Goal: Find specific page/section: Find specific page/section

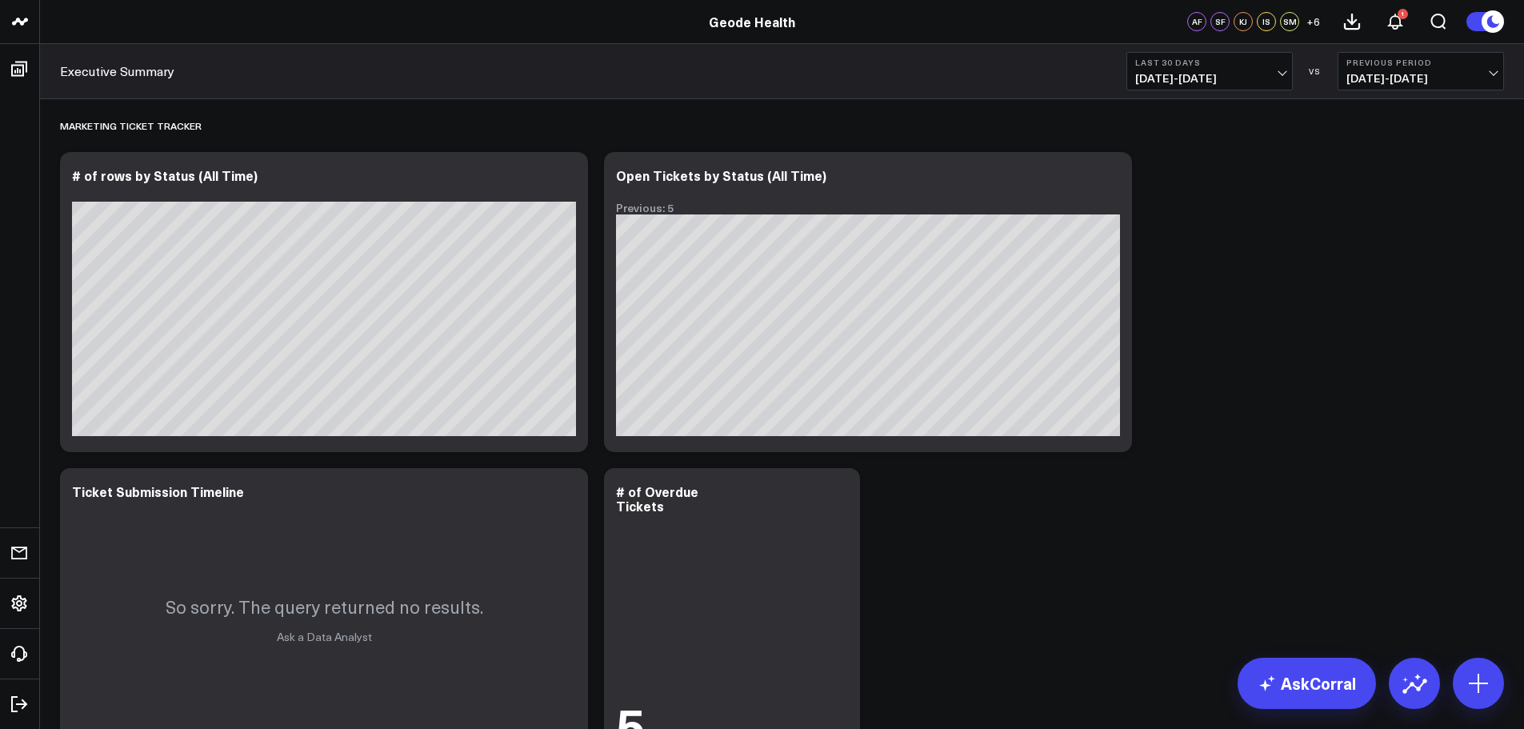
click at [1253, 80] on span "[DATE] - [DATE]" at bounding box center [1209, 78] width 149 height 13
click at [1198, 523] on link "Custom Dates" at bounding box center [1209, 511] width 165 height 30
select select "8"
select select "2025"
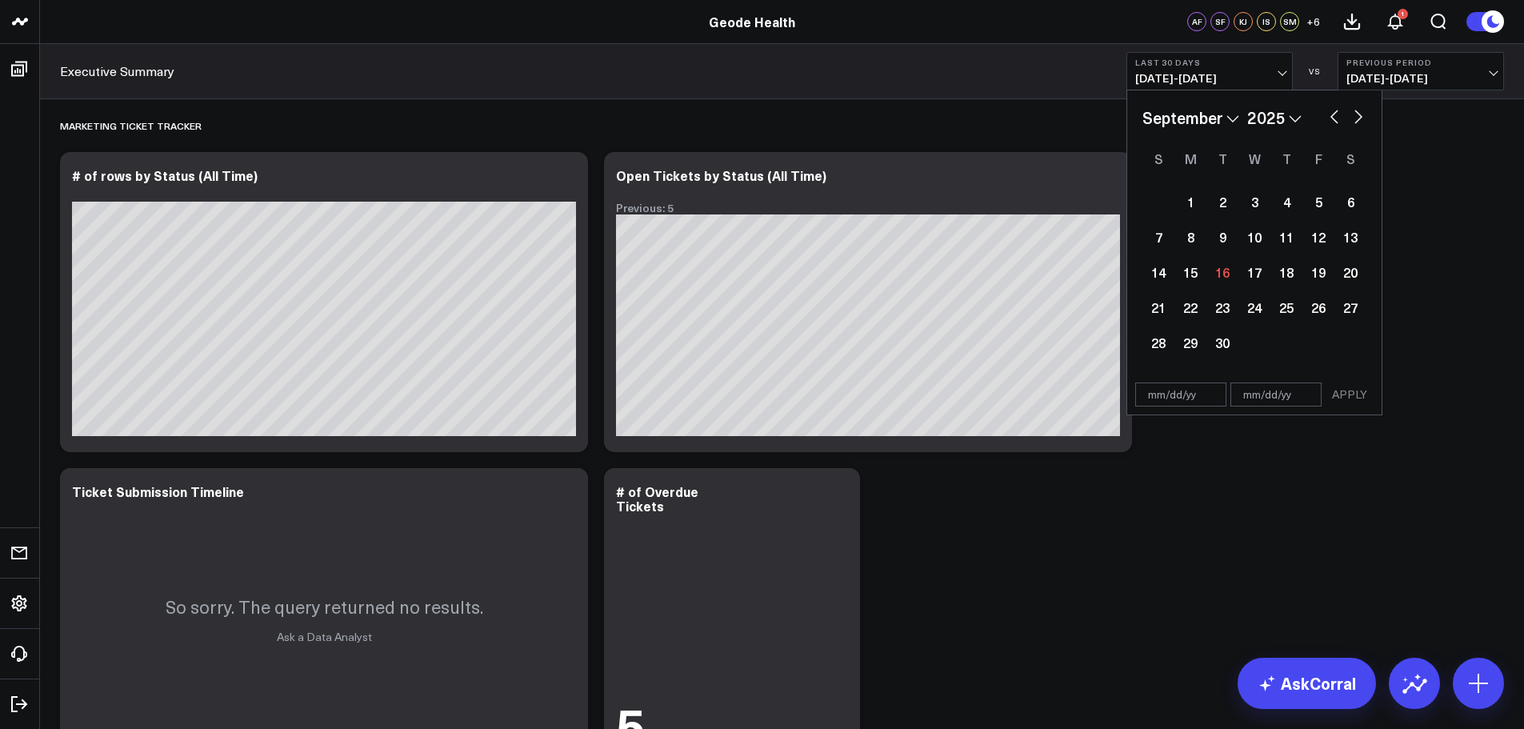
click at [1337, 117] on button "button" at bounding box center [1334, 115] width 16 height 19
select select "7"
select select "2025"
click at [1147, 343] on div "24" at bounding box center [1158, 342] width 32 height 32
type input "[DATE]"
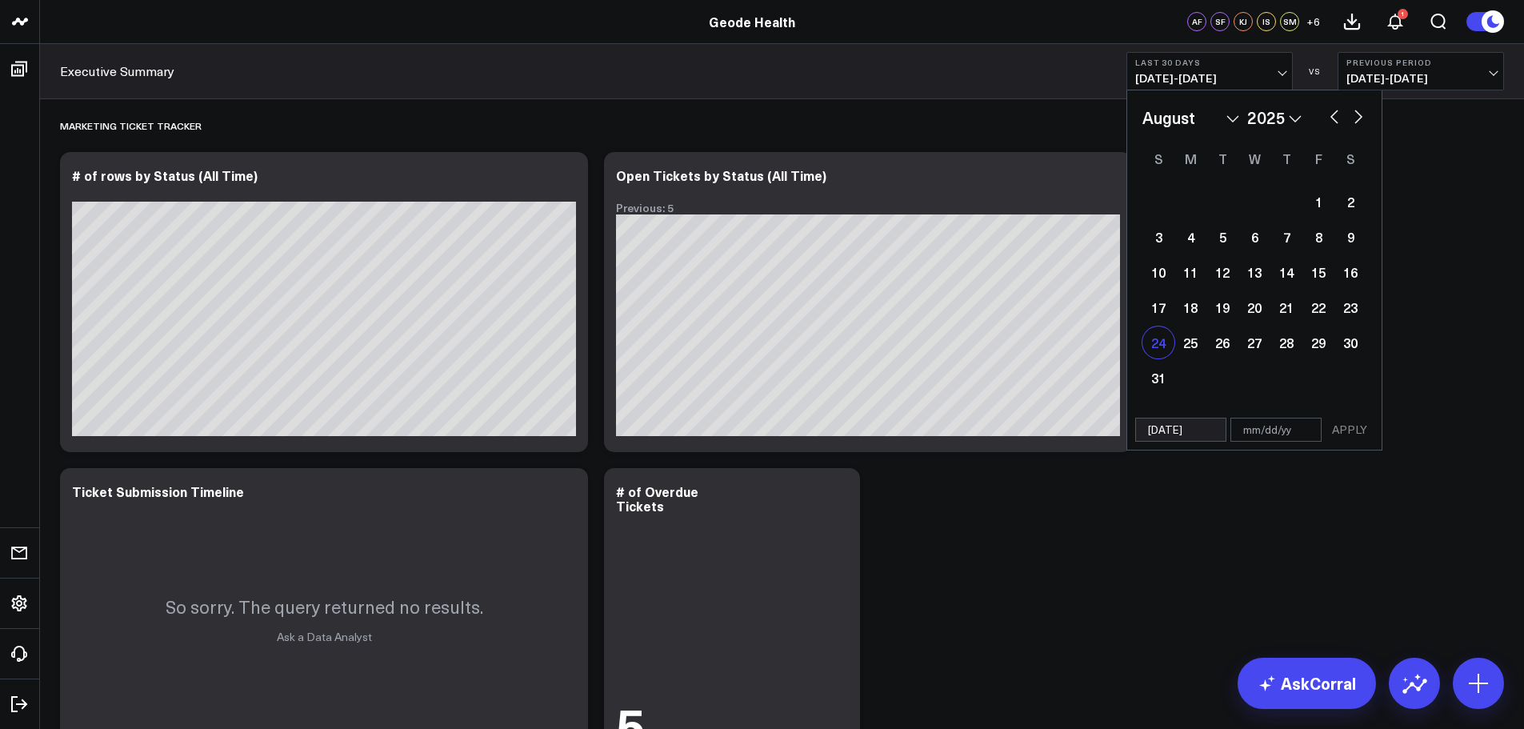
select select "7"
select select "2025"
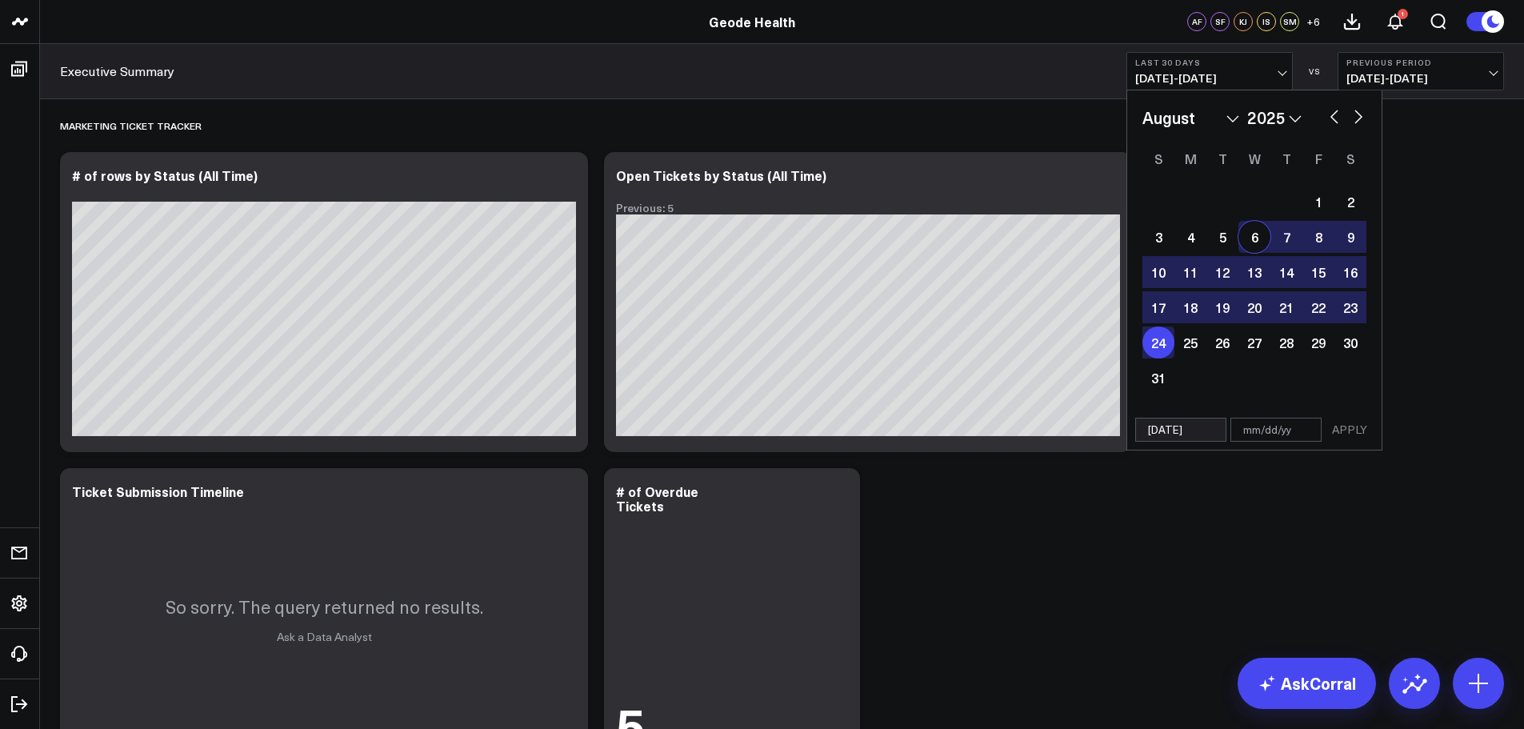
click at [1363, 114] on button "button" at bounding box center [1358, 115] width 16 height 19
select select "8"
select select "2025"
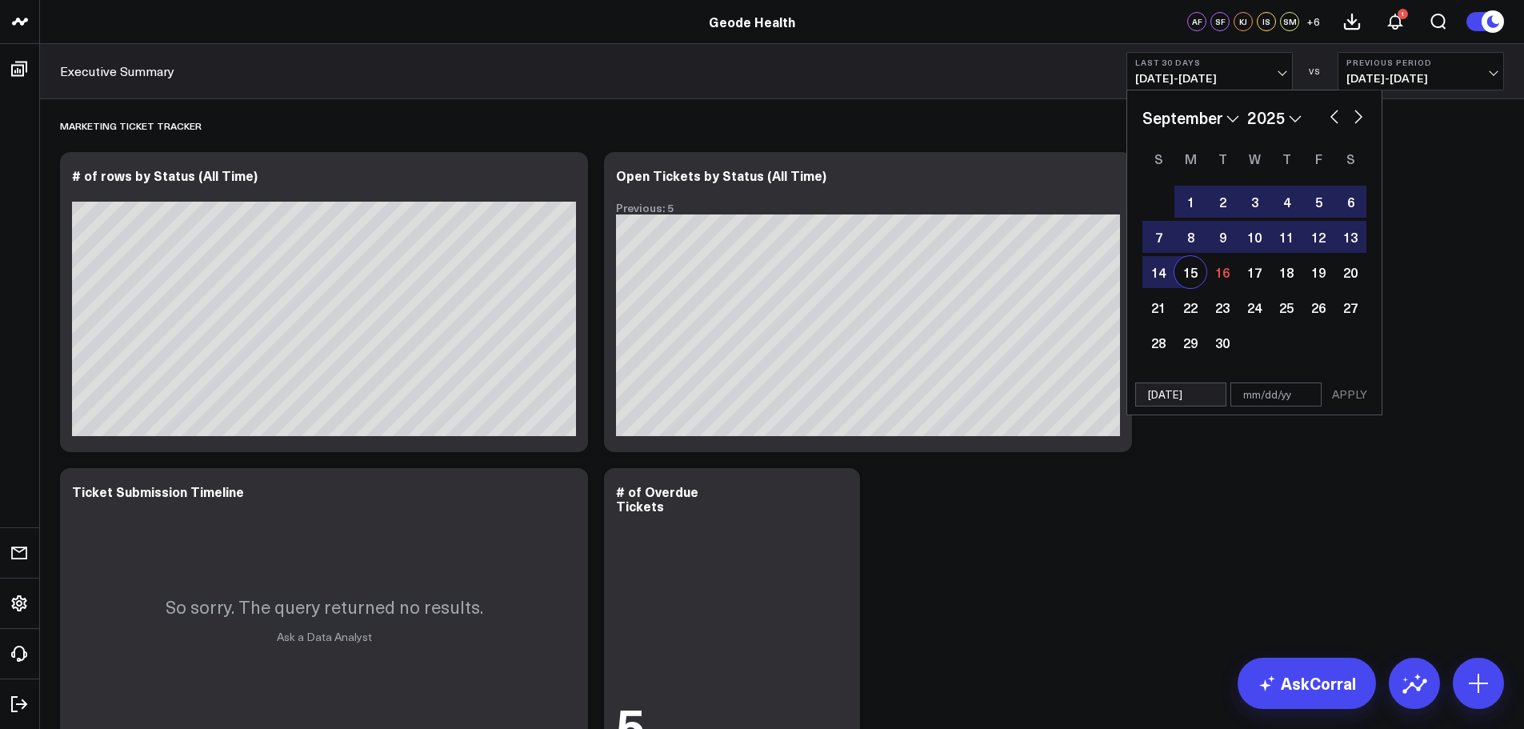
click at [1192, 278] on div "15" at bounding box center [1190, 272] width 32 height 32
type input "[DATE]"
select select "8"
select select "2025"
click at [1348, 402] on button "APPLY" at bounding box center [1350, 394] width 48 height 24
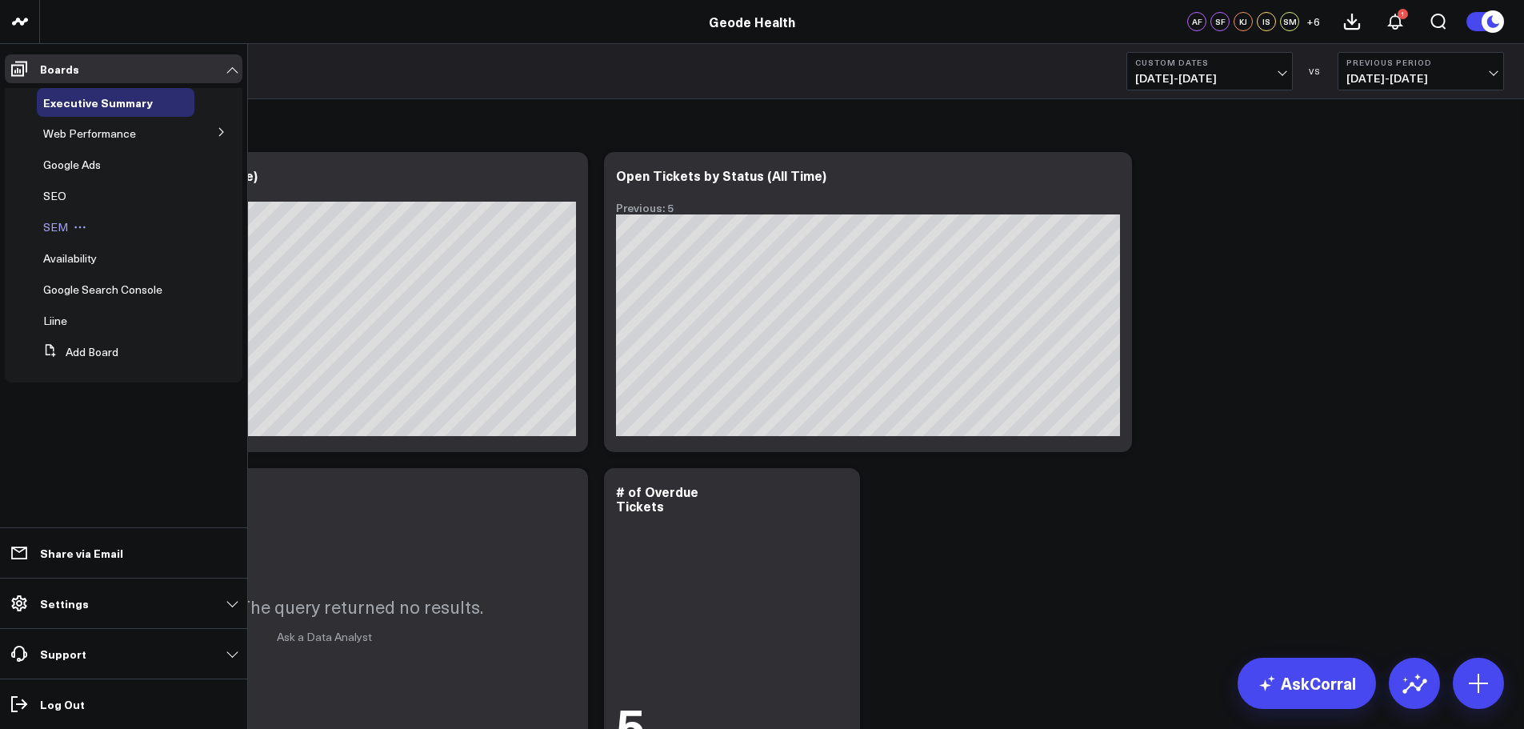
click at [63, 223] on span "SEM" at bounding box center [55, 226] width 25 height 15
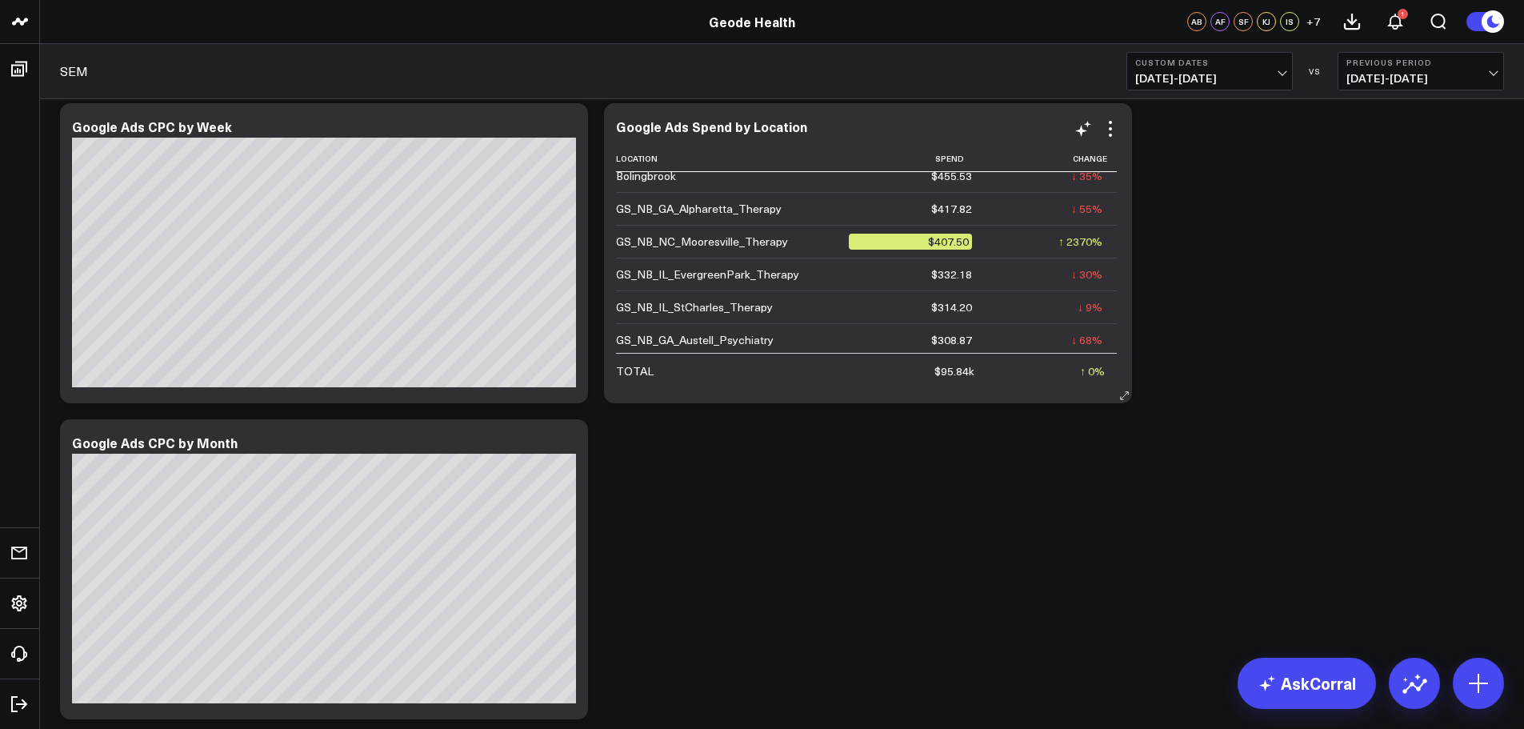
scroll to position [1920, 0]
